Goal: Find contact information

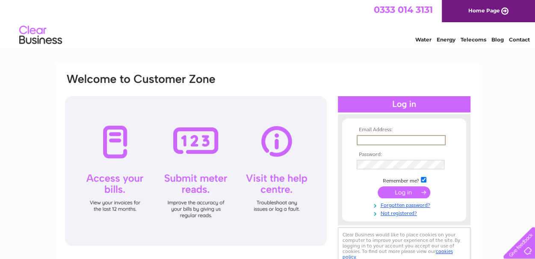
drag, startPoint x: 0, startPoint y: 0, endPoint x: 394, endPoint y: 141, distance: 418.2
click at [394, 141] on input "text" at bounding box center [401, 140] width 89 height 10
type input "[EMAIL_ADDRESS][DOMAIN_NAME]"
click at [404, 193] on input "submit" at bounding box center [404, 192] width 53 height 12
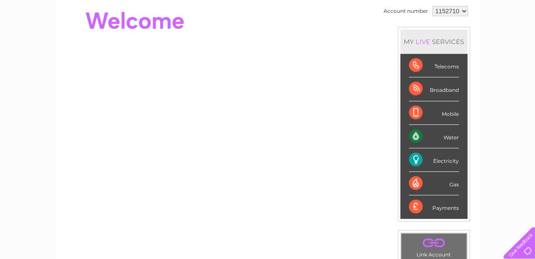
scroll to position [43, 0]
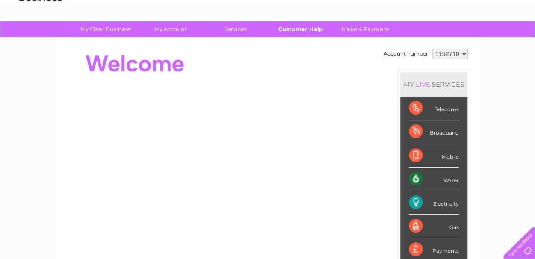
click at [293, 30] on link "Customer Help" at bounding box center [300, 29] width 71 height 16
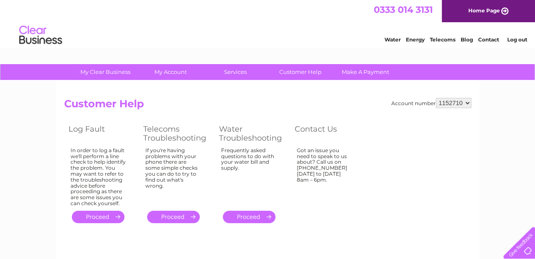
click at [483, 39] on link "Contact" at bounding box center [488, 39] width 21 height 6
click at [160, 125] on th "Telecoms Troubleshooting" at bounding box center [177, 133] width 76 height 23
